Goal: Communication & Community: Answer question/provide support

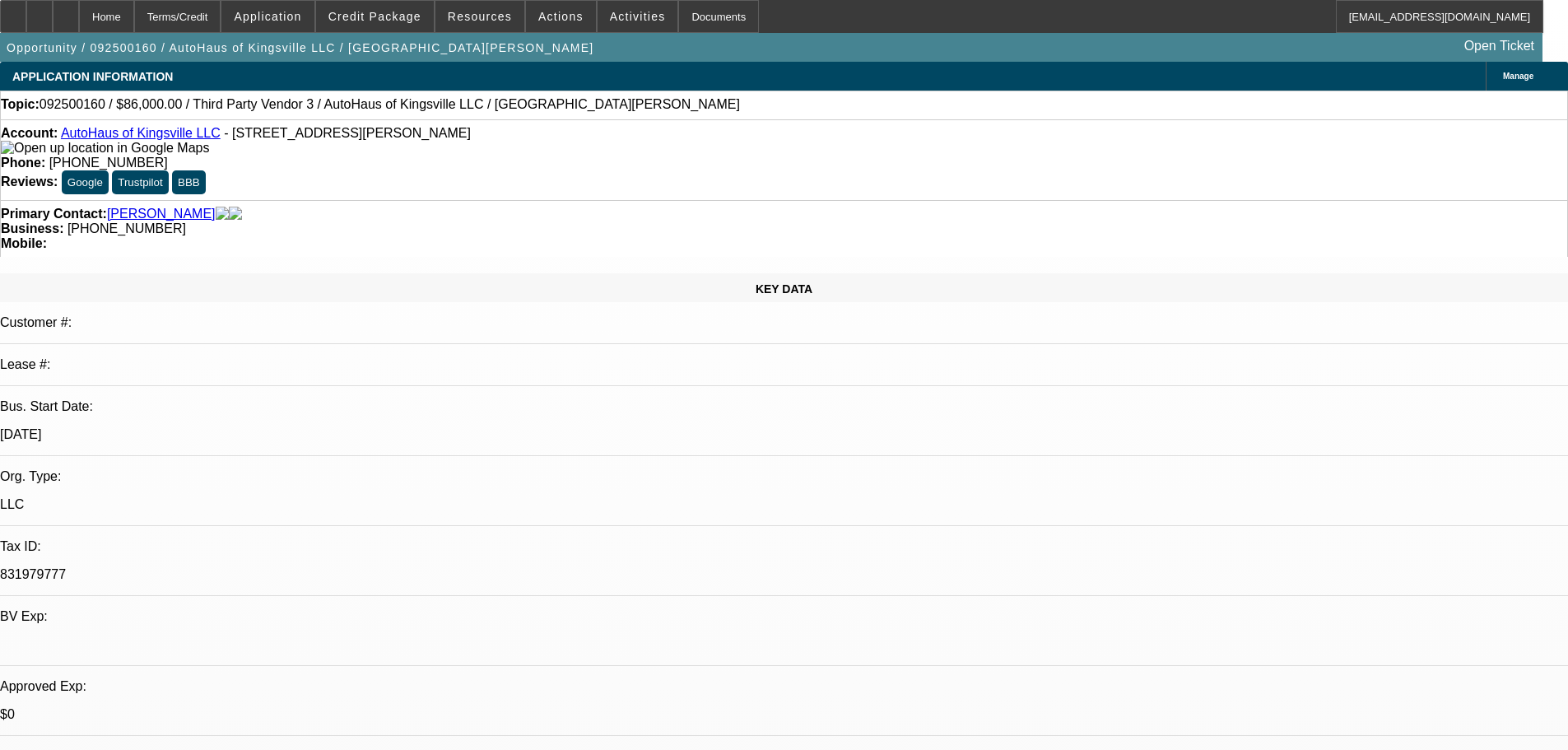
select select "0"
select select "2"
select select "0.1"
select select "4"
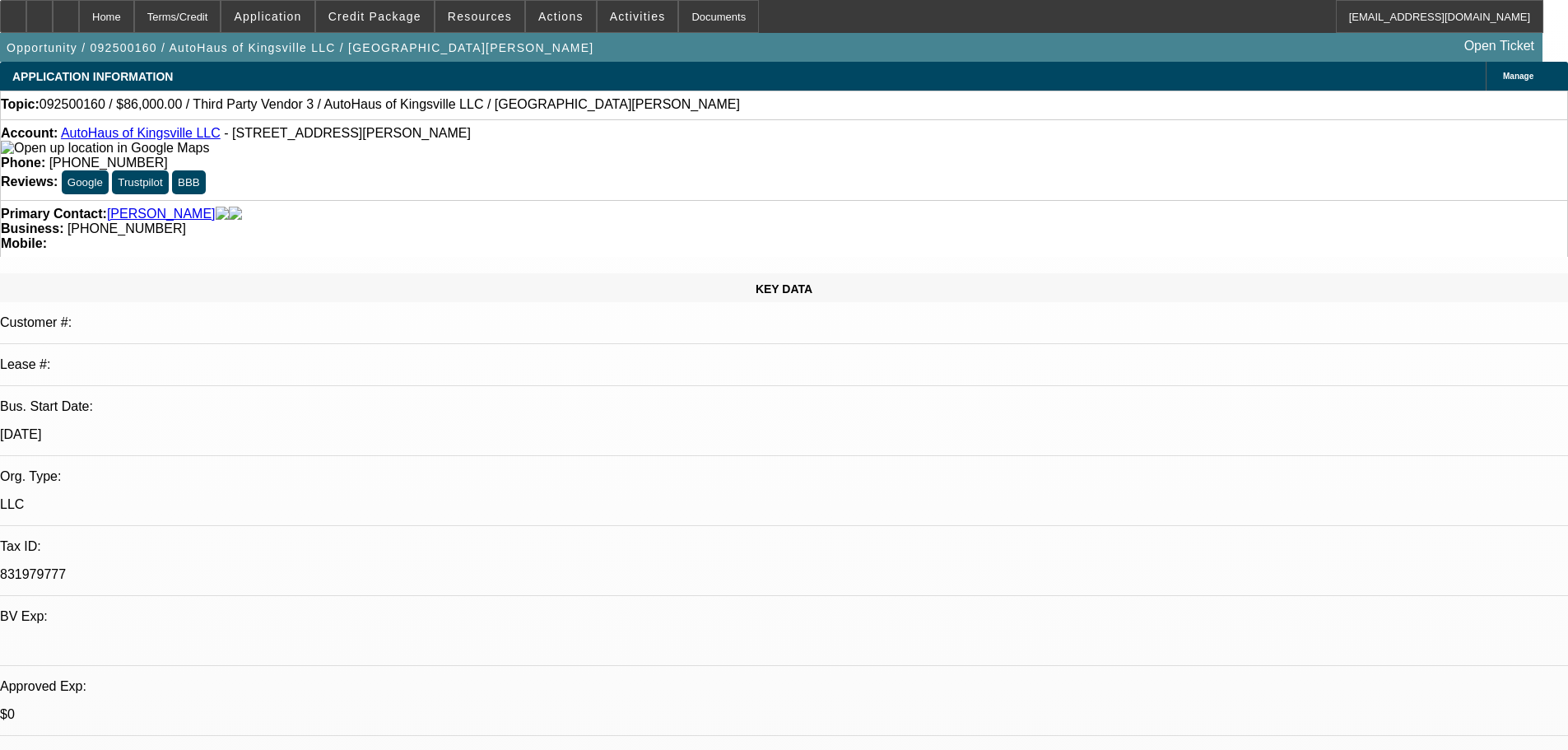
radio input "true"
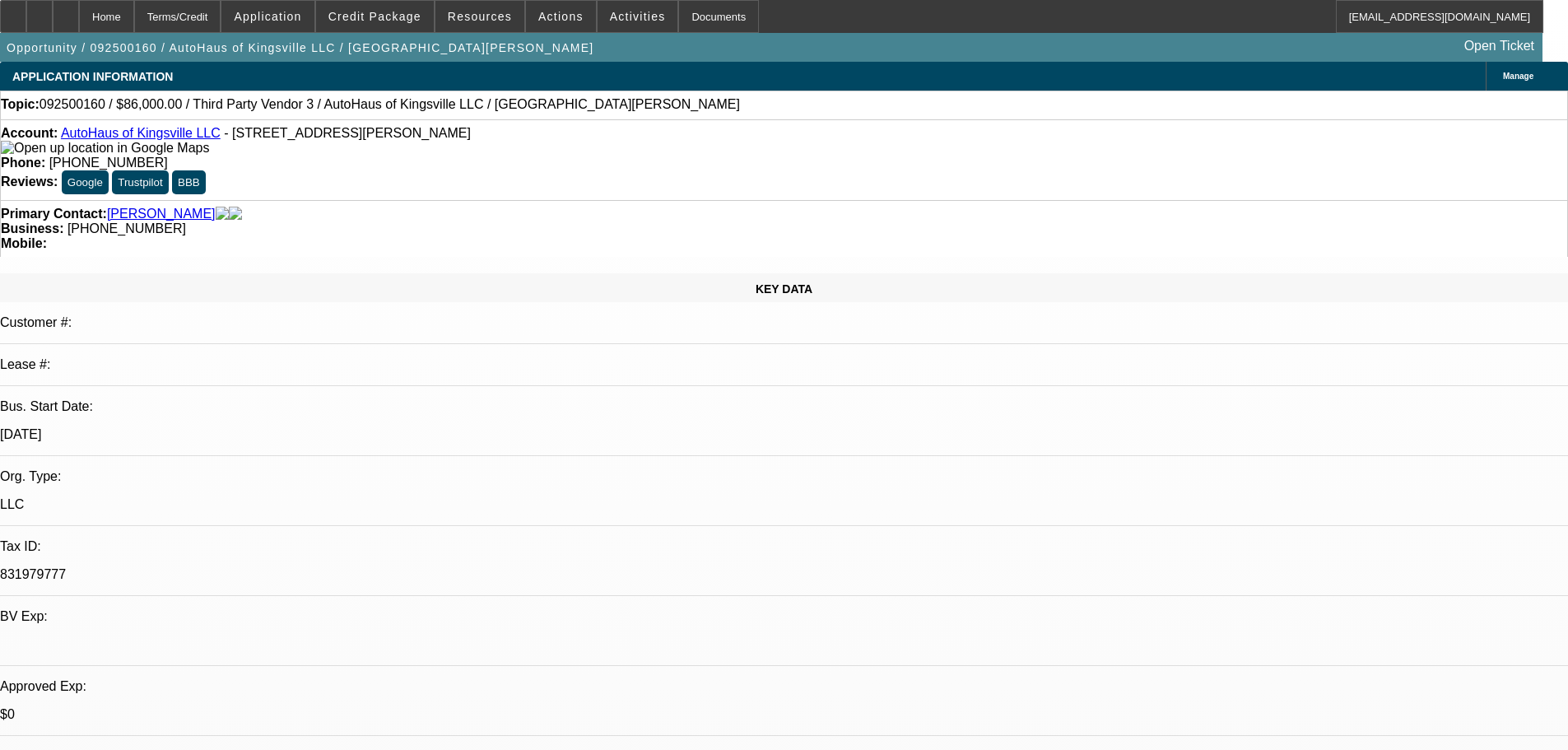
type textarea "9-9a: VM, sent text--David is trying to take a truck he paid cash to resell thr…"
radio input "true"
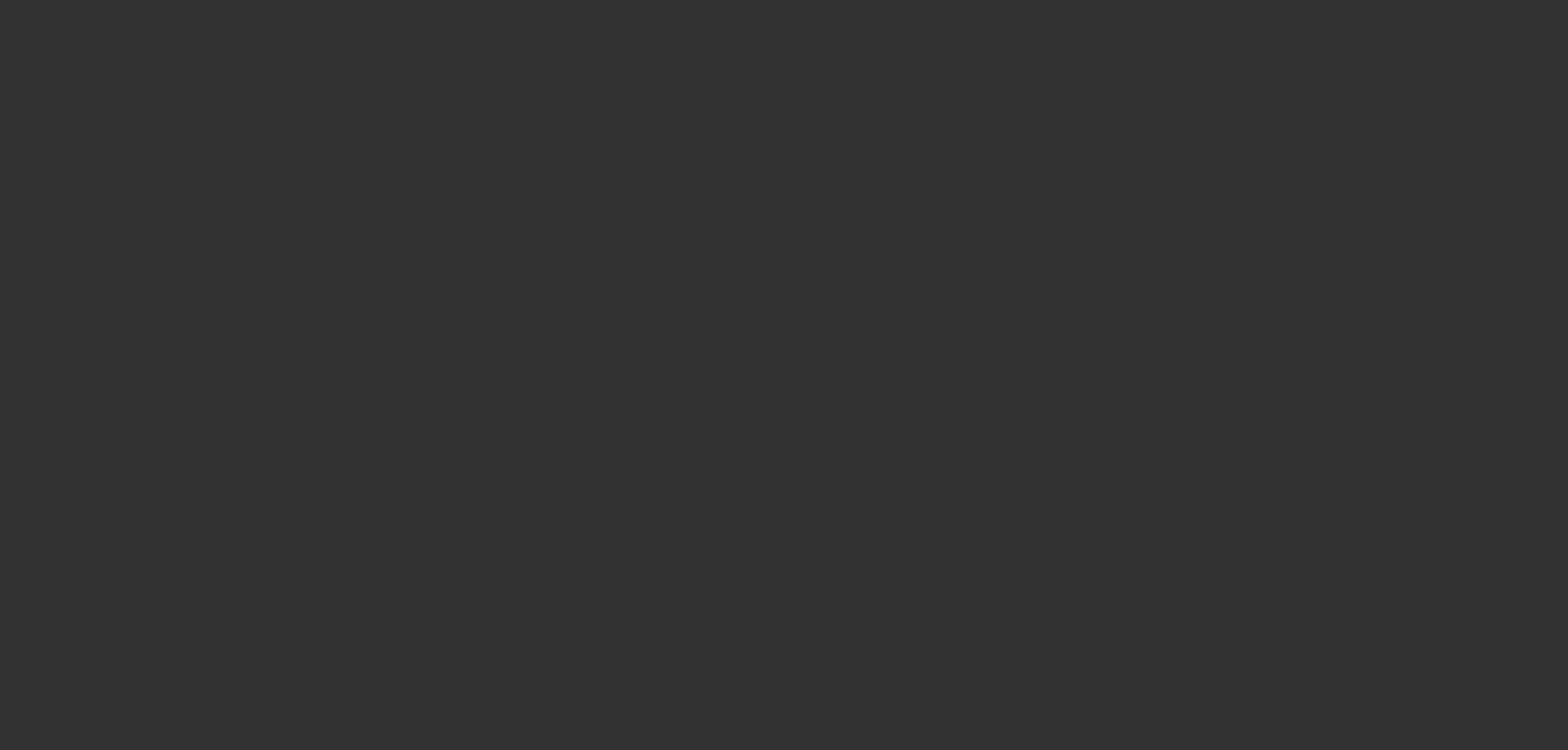
scroll to position [0, 0]
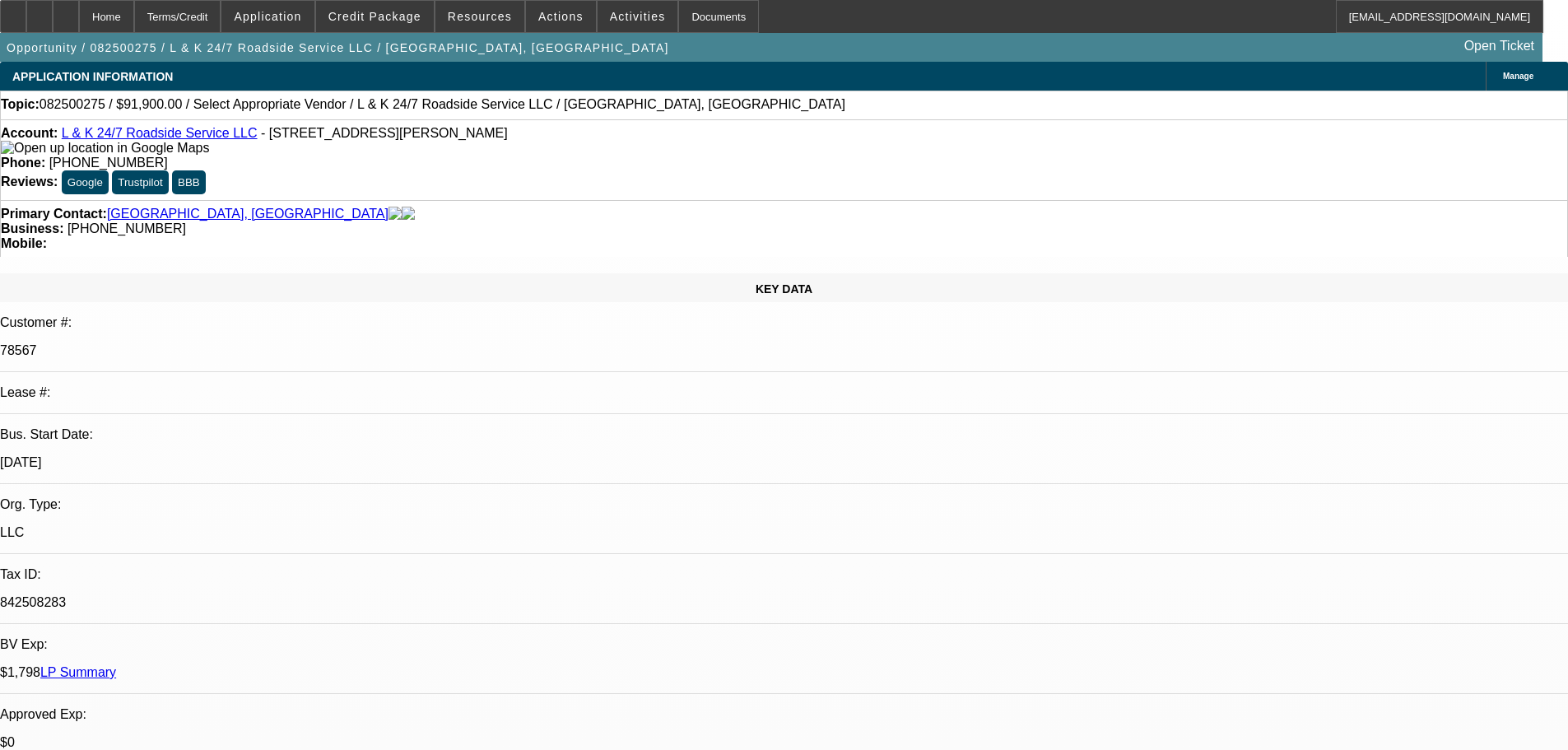
select select "0"
select select "2"
select select "0.1"
select select "4"
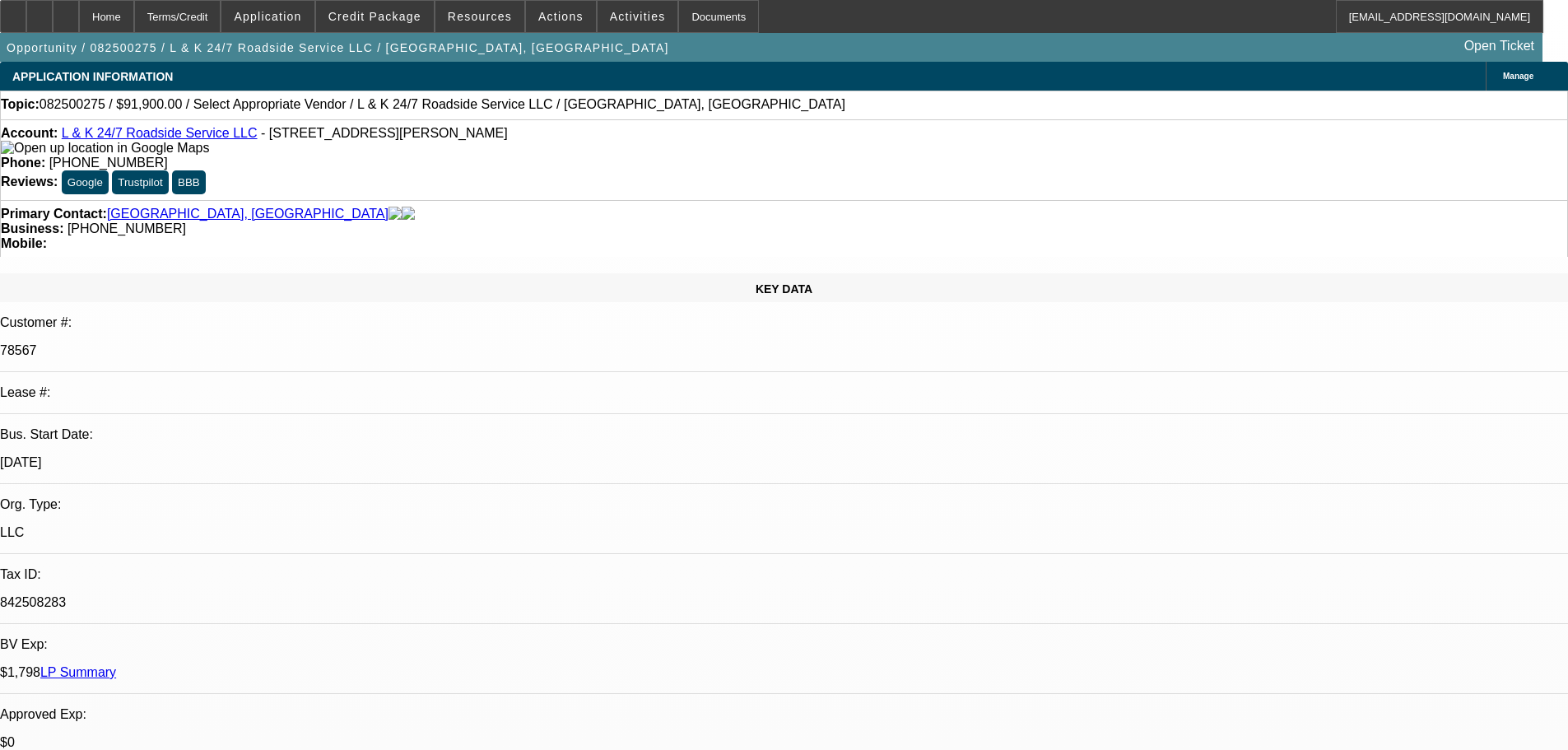
select select "0"
select select "2"
select select "0.1"
select select "4"
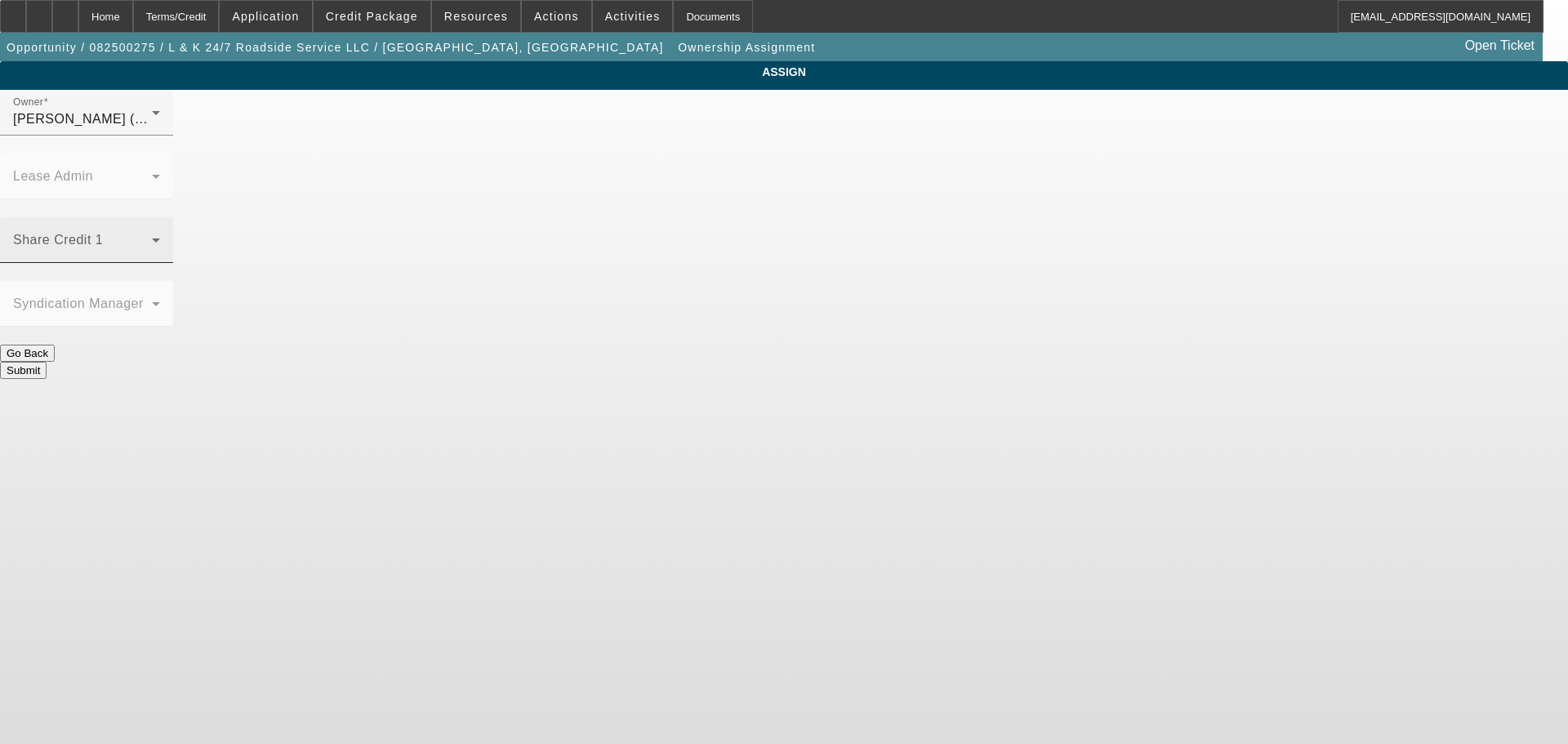
click at [152, 237] on span at bounding box center [82, 246] width 139 height 20
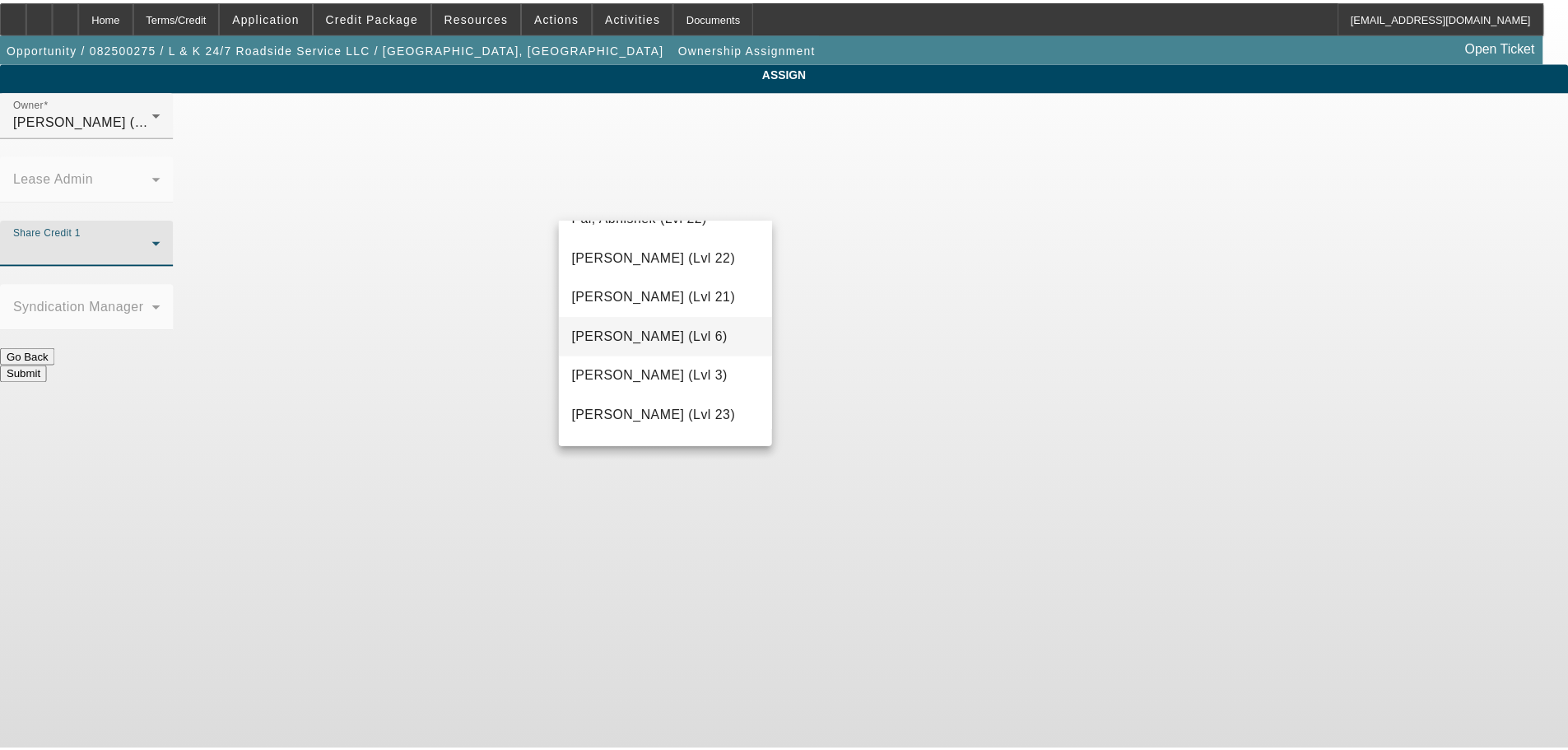
scroll to position [1729, 0]
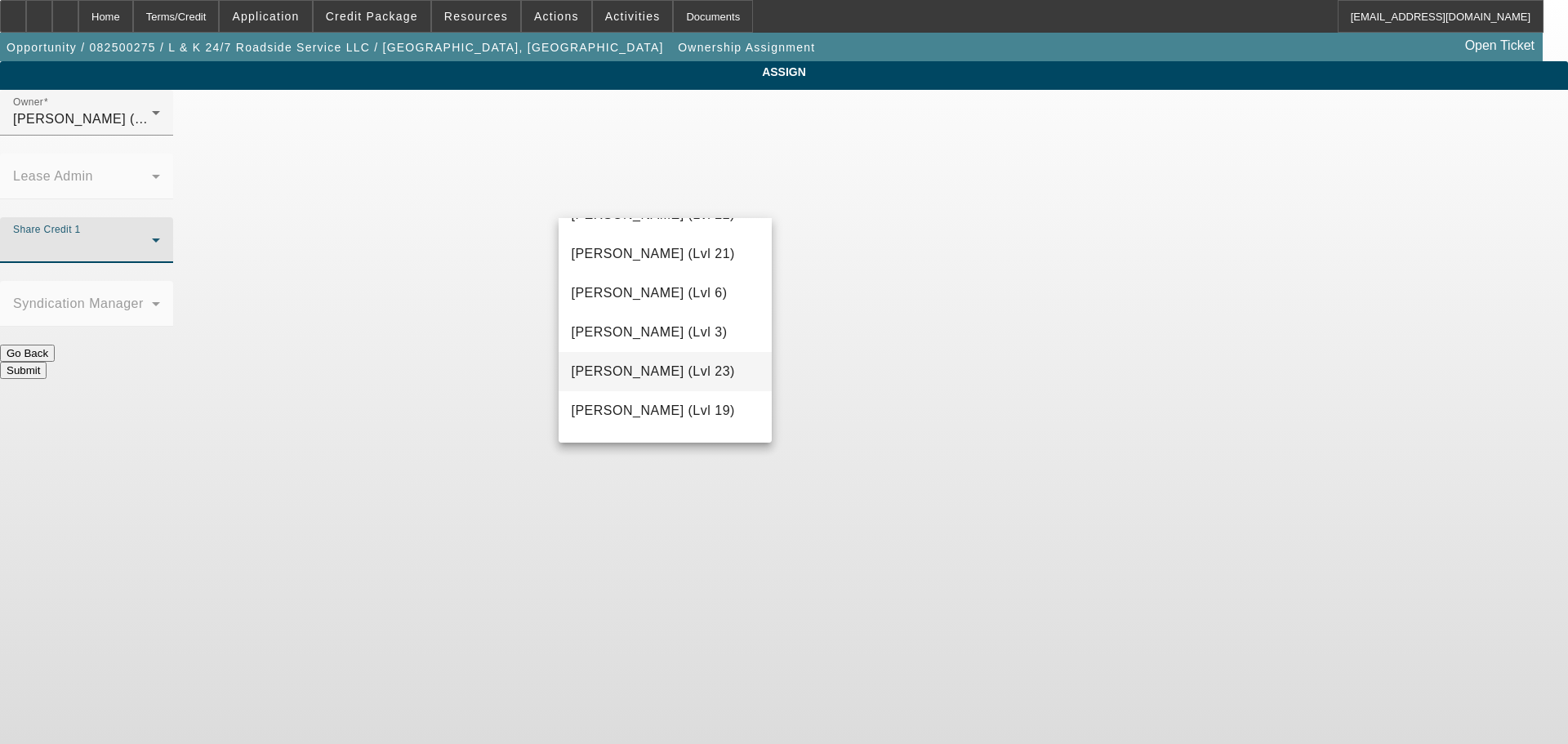
click at [642, 380] on span "Rupp, Greg (Lvl 23)" at bounding box center [653, 372] width 163 height 20
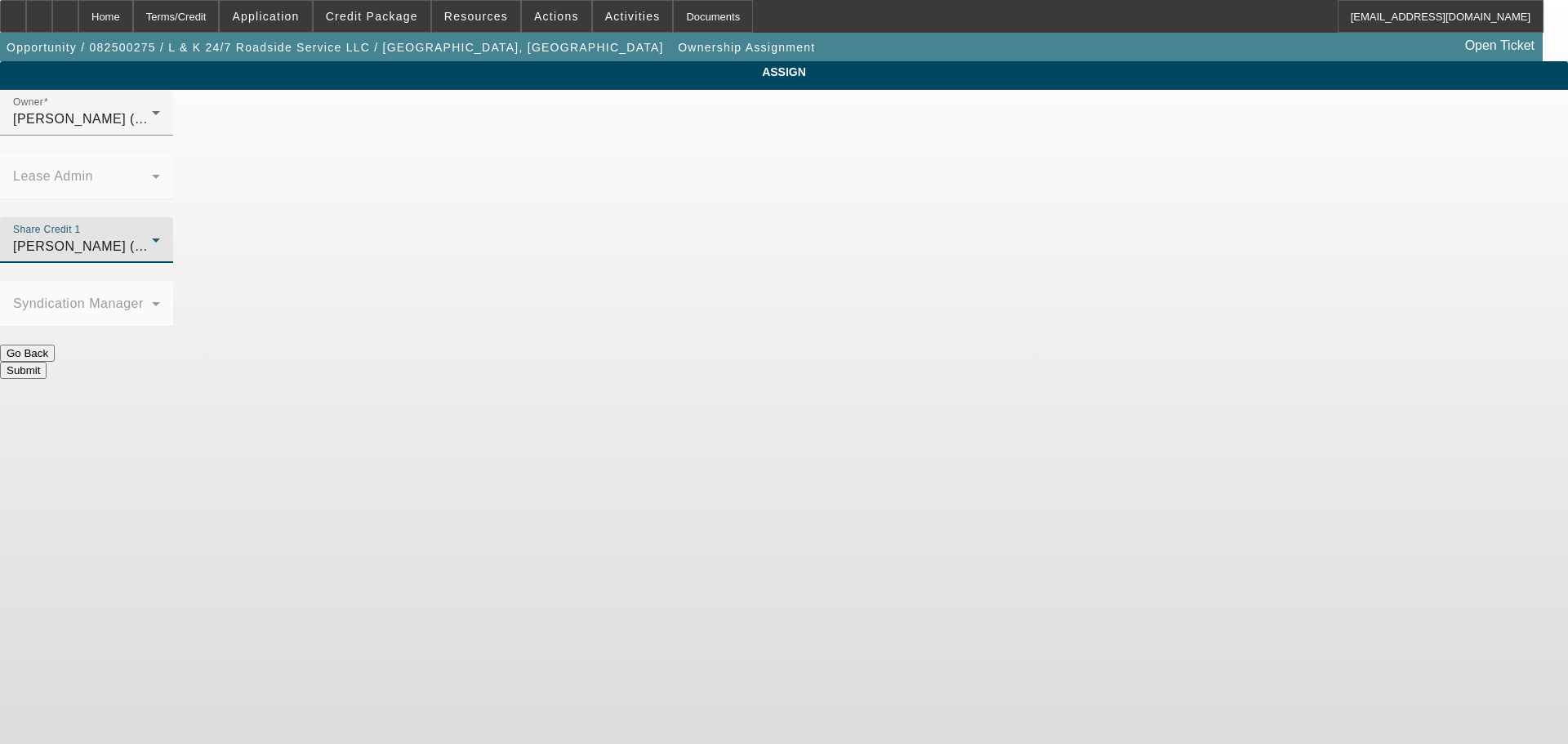
click at [46, 362] on button "Submit" at bounding box center [23, 371] width 46 height 17
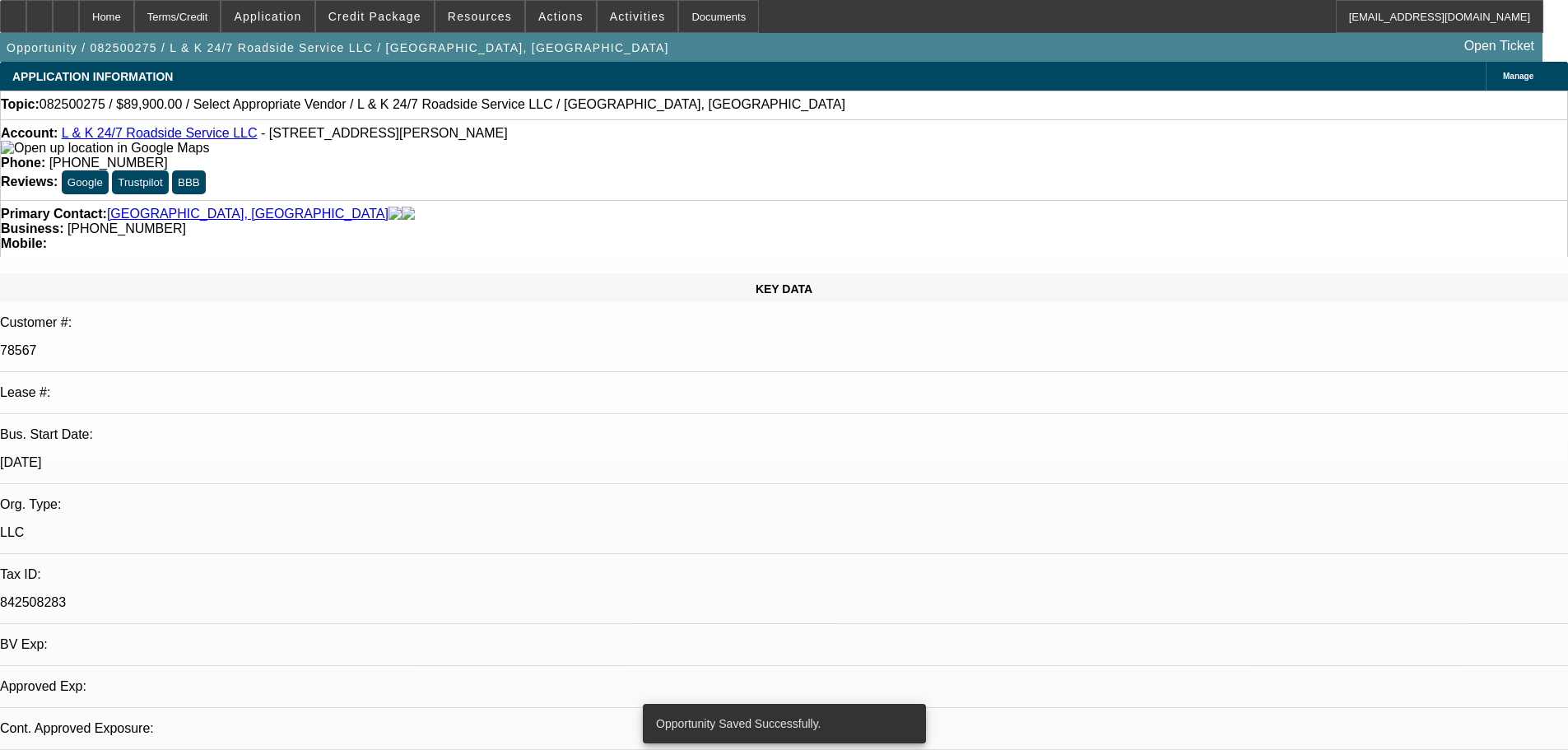
select select "0"
select select "2"
select select "0.1"
select select "4"
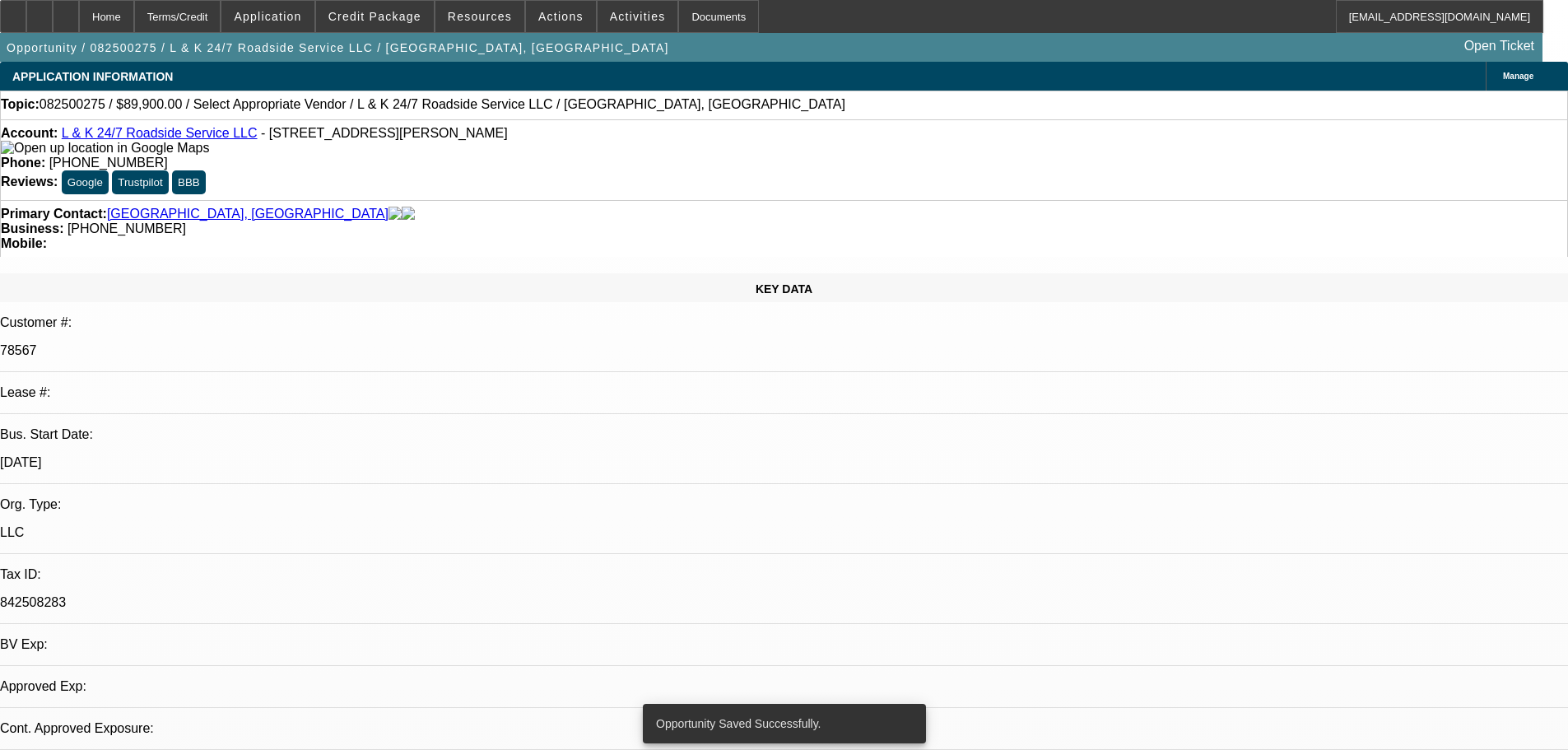
select select "0"
select select "2"
select select "0.1"
select select "4"
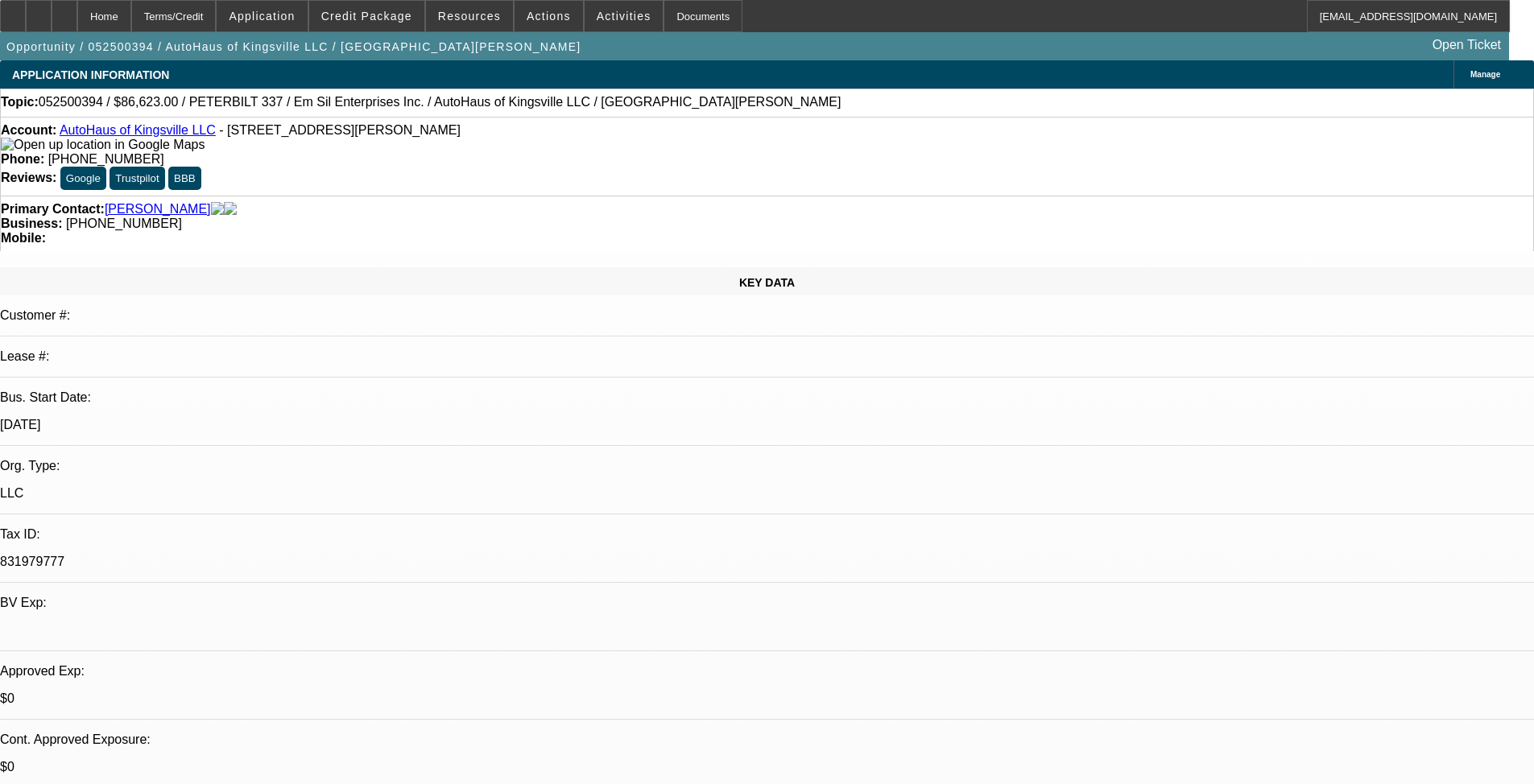
select select "0"
select select "2"
select select "0"
select select "6"
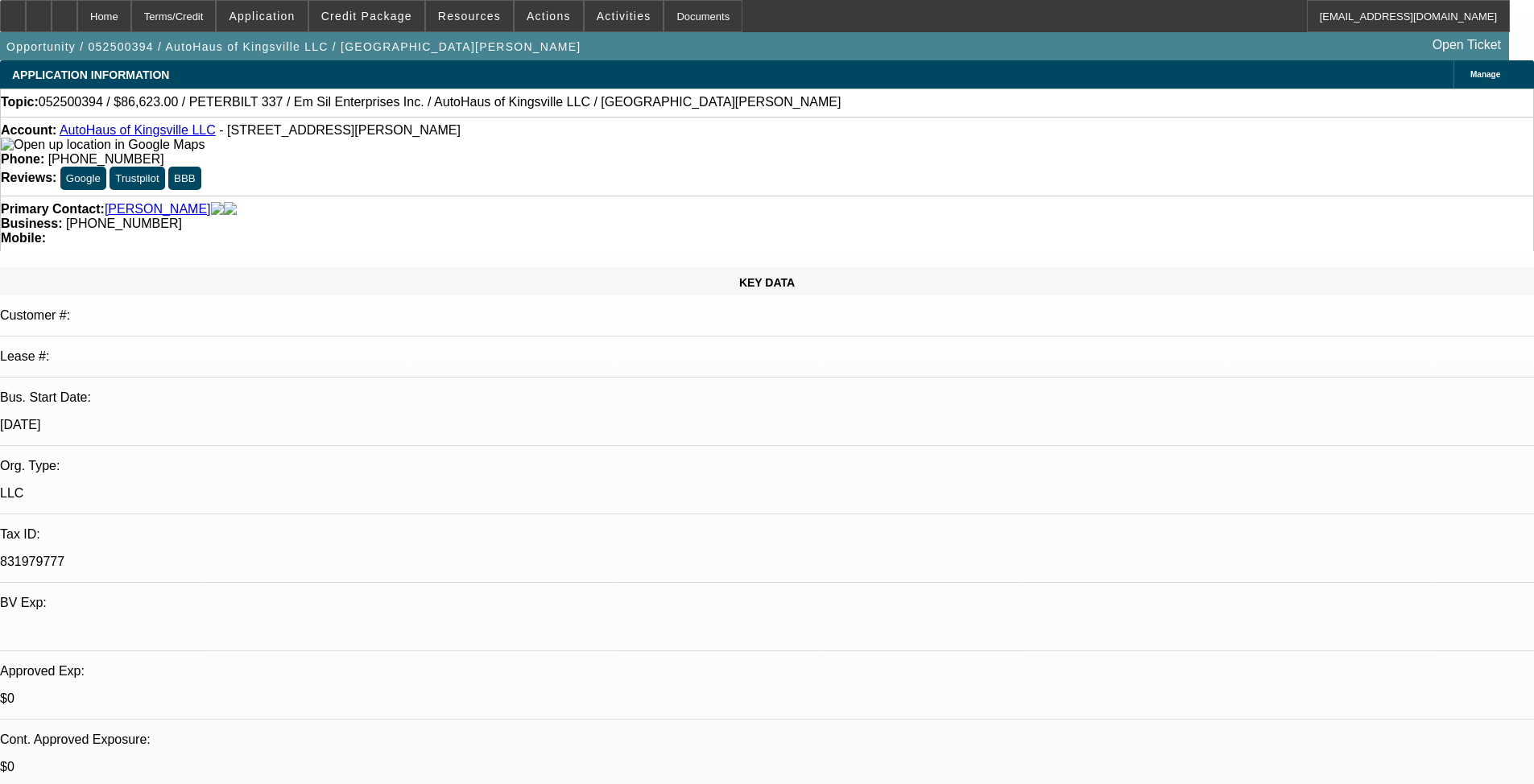
select select "0"
select select "2"
select select "0"
select select "6"
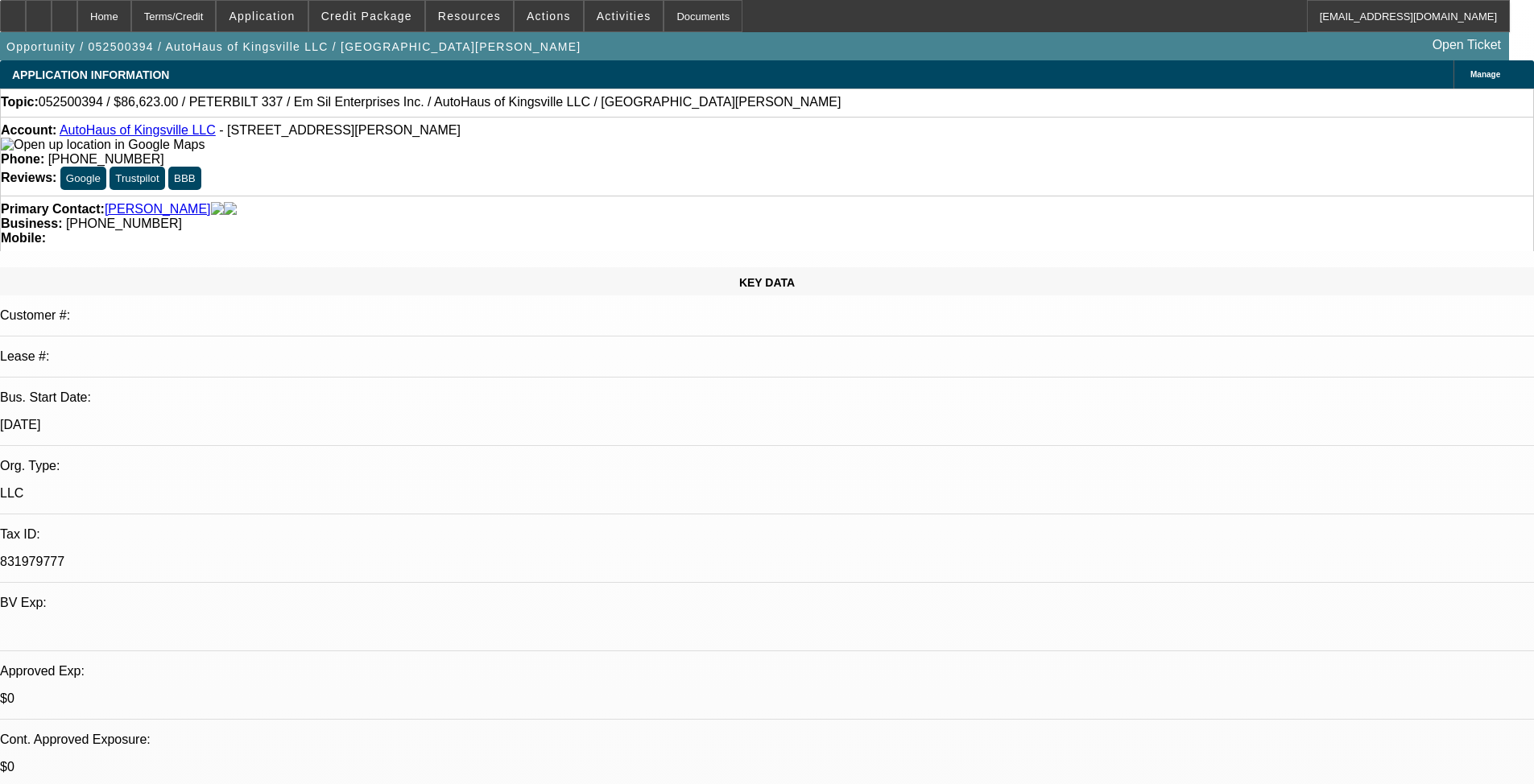
scroll to position [1271, 0]
